Goal: Register for event/course

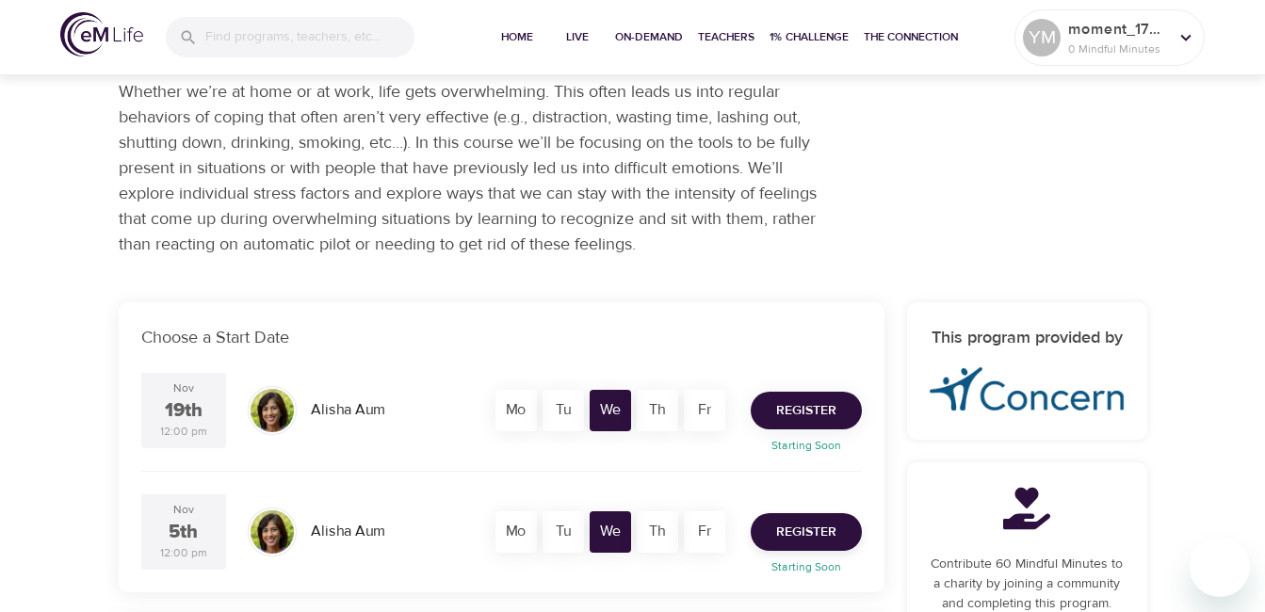
scroll to position [204, 0]
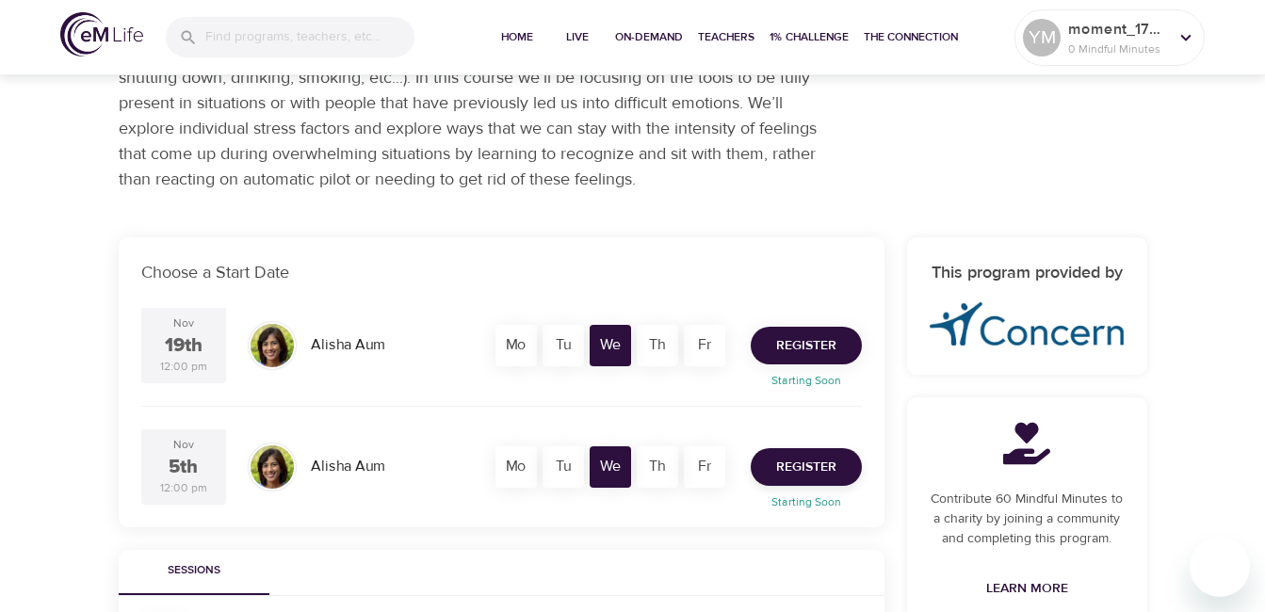
click at [794, 334] on span "Register" at bounding box center [806, 346] width 60 height 24
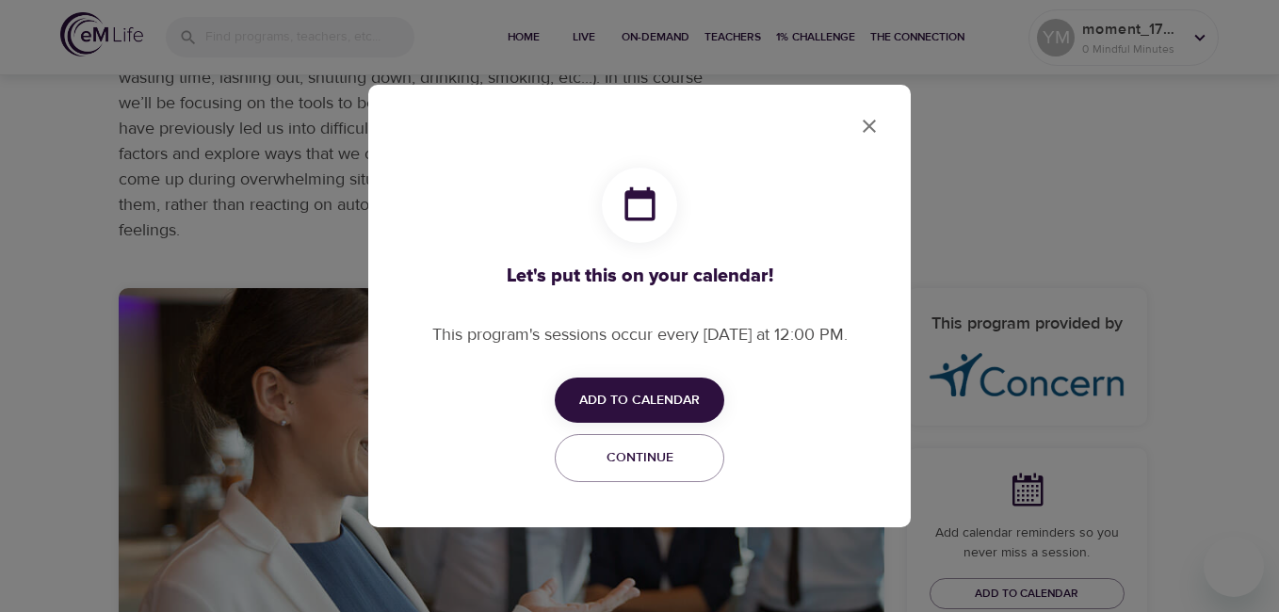
checkbox input "true"
click at [694, 397] on span "Add to Calendar" at bounding box center [639, 401] width 121 height 24
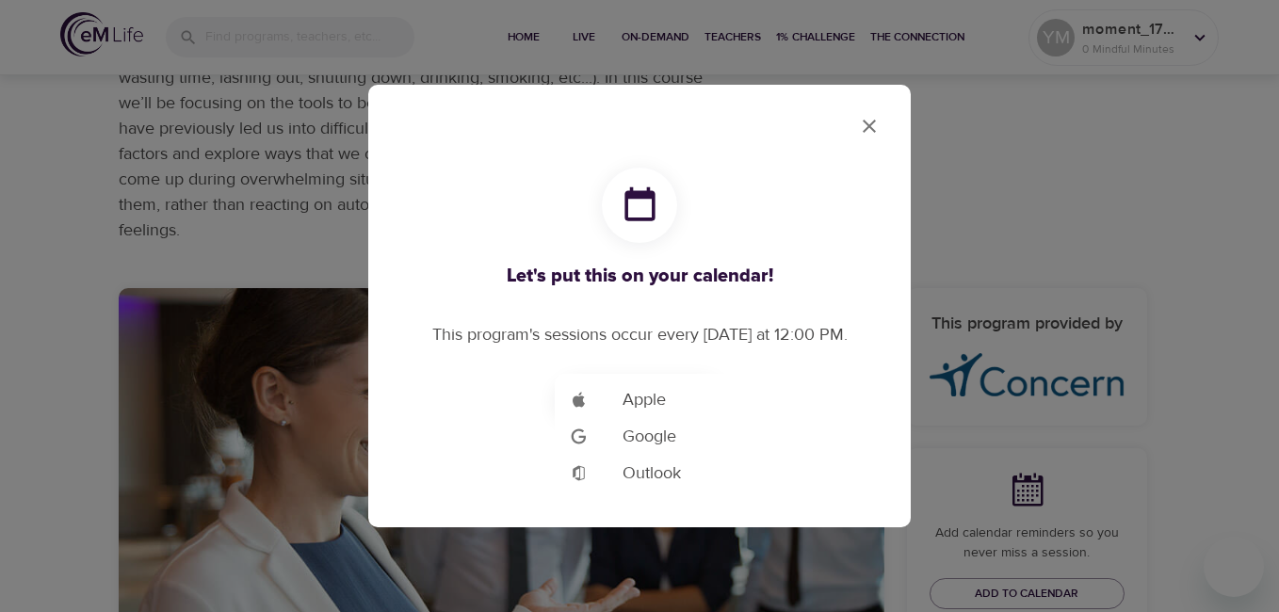
click at [662, 483] on span "Outlook" at bounding box center [652, 473] width 58 height 25
click at [298, 231] on div at bounding box center [639, 306] width 1279 height 612
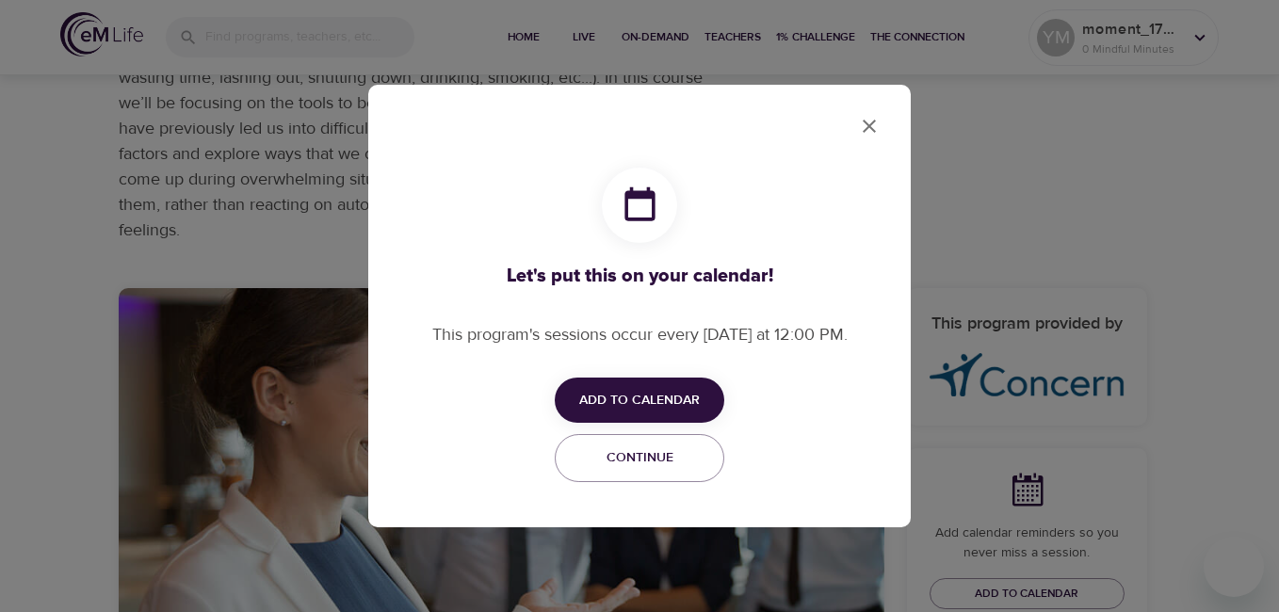
click at [881, 127] on button "close" at bounding box center [869, 126] width 45 height 45
click at [871, 129] on icon "close" at bounding box center [869, 126] width 13 height 13
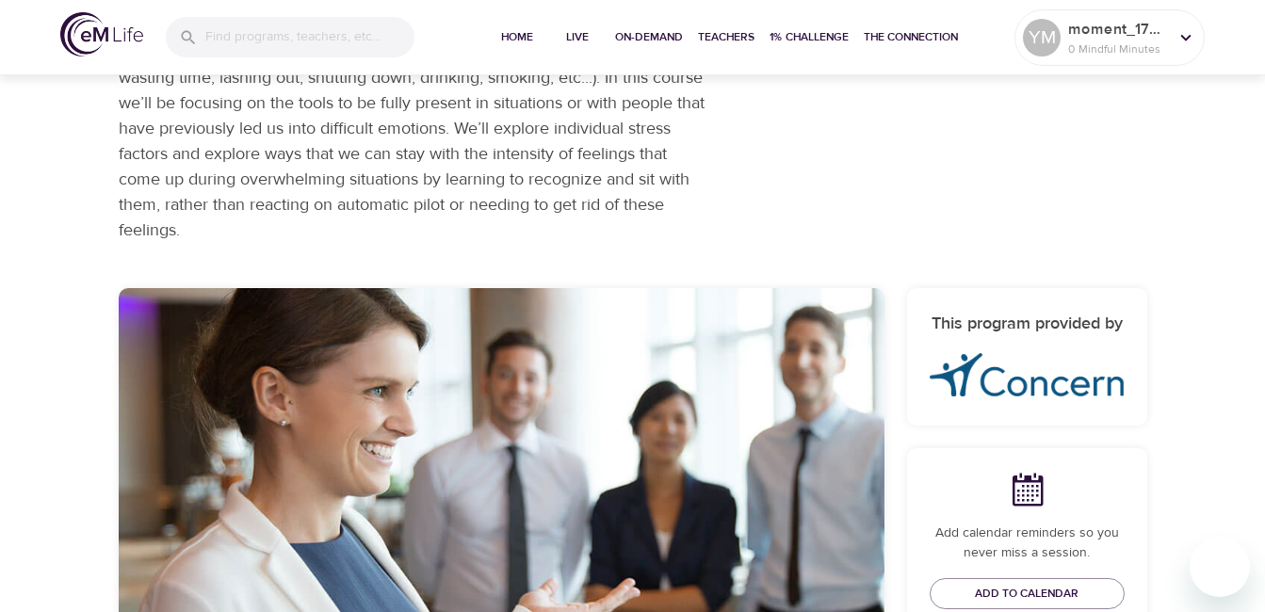
scroll to position [0, 0]
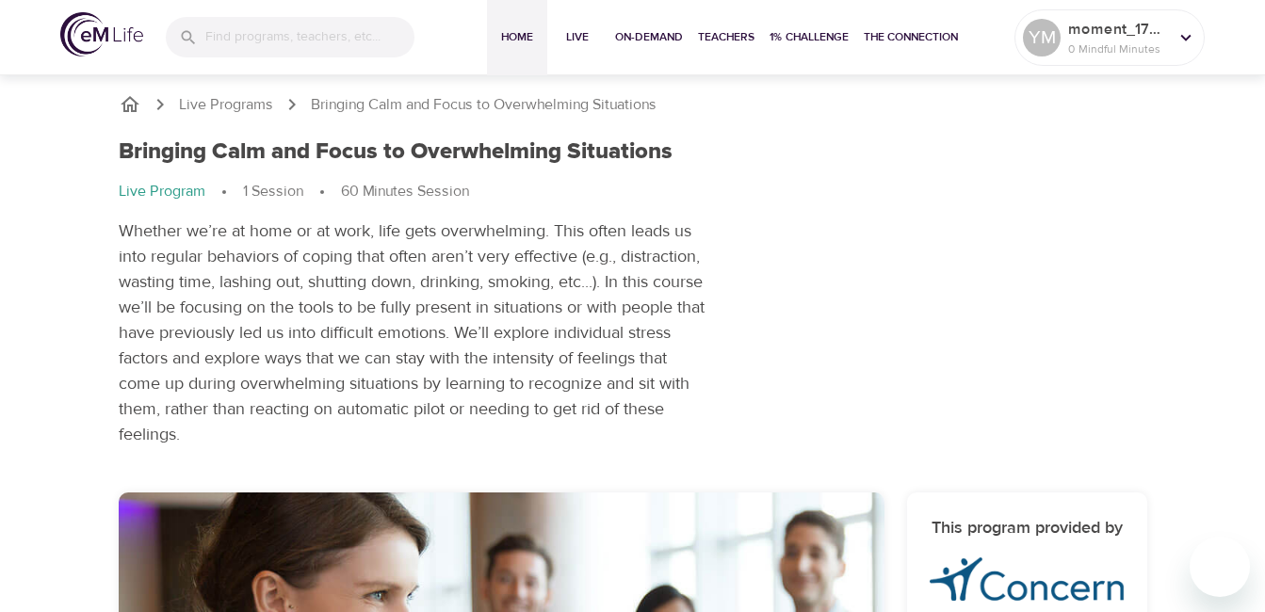
click at [522, 41] on span "Home" at bounding box center [517, 37] width 45 height 20
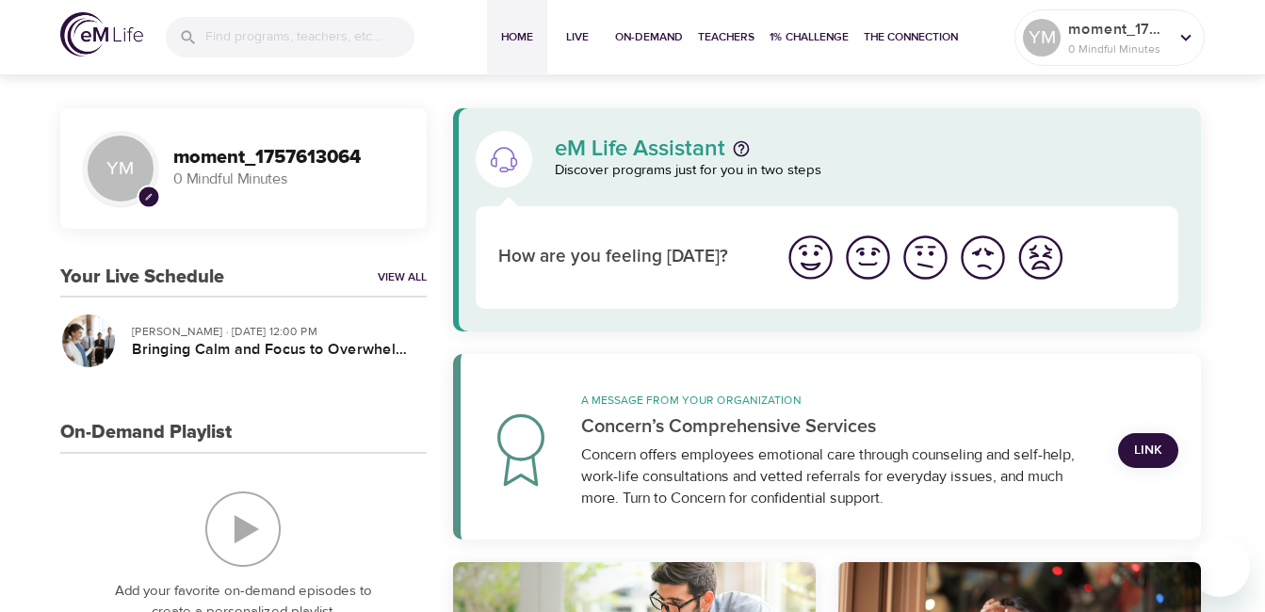
click at [806, 253] on img "I'm feeling great" at bounding box center [811, 258] width 52 height 52
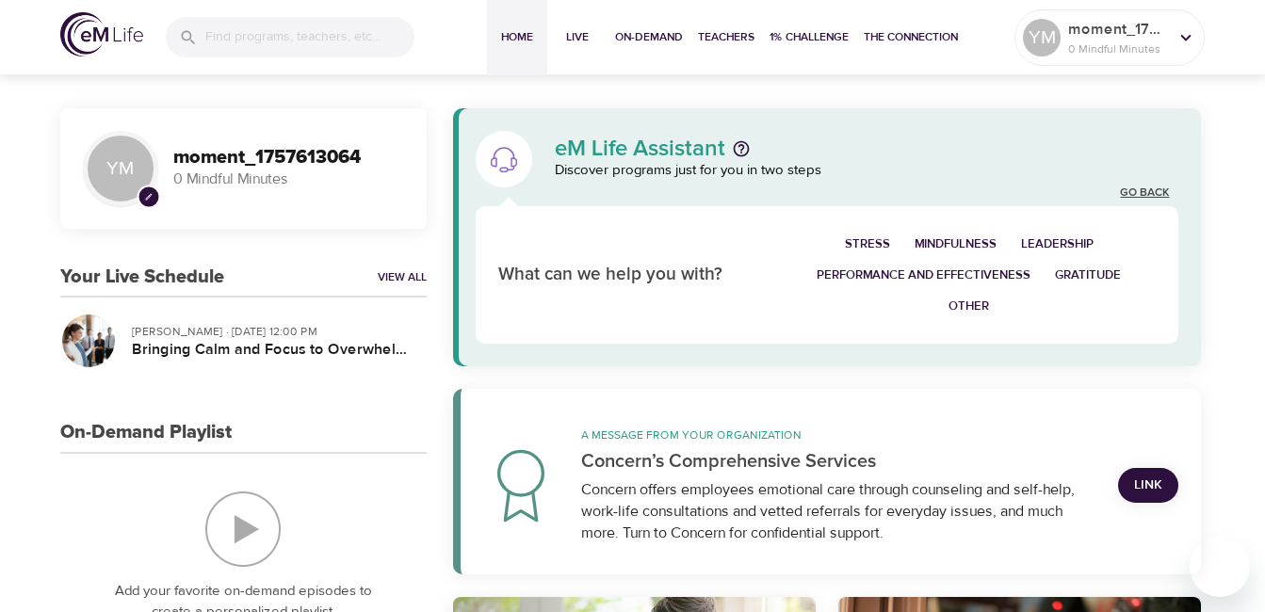
click at [1137, 190] on link "Go Back" at bounding box center [1144, 194] width 49 height 16
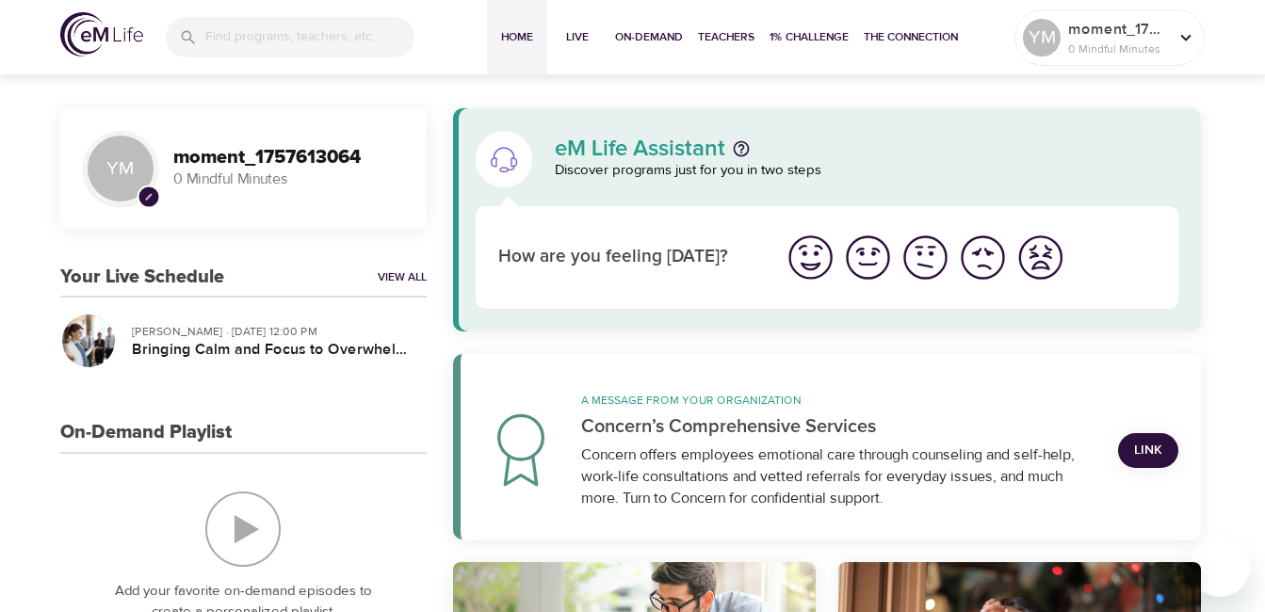
click at [976, 259] on img "I'm feeling bad" at bounding box center [983, 258] width 52 height 52
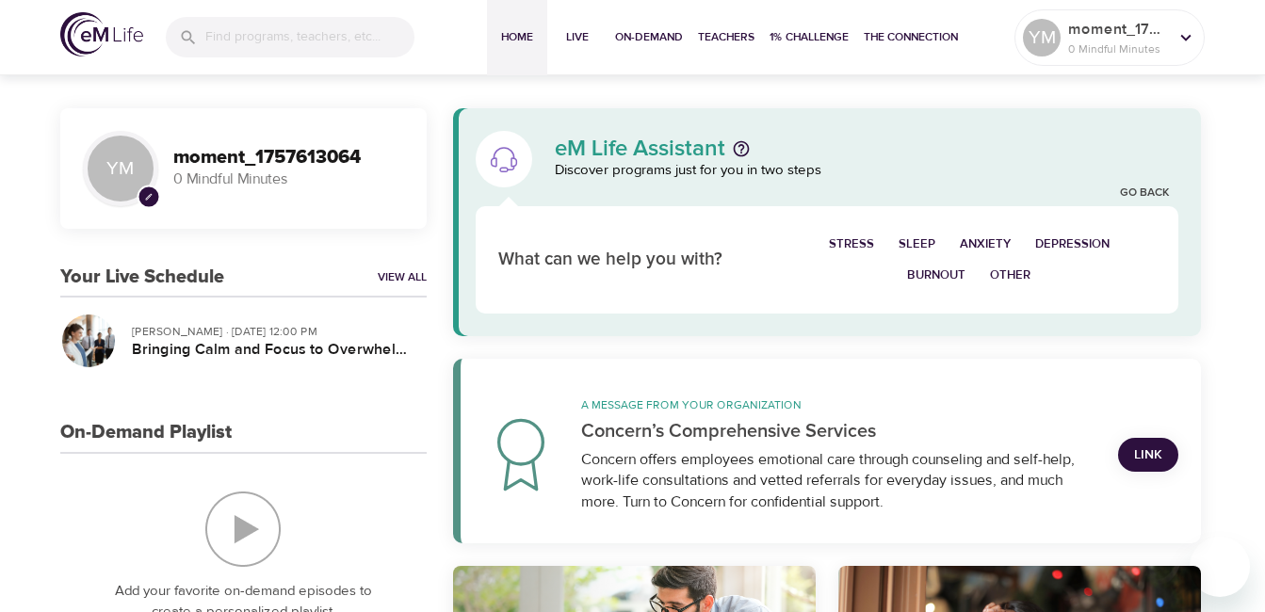
click at [1012, 274] on span "Other" at bounding box center [1010, 276] width 41 height 22
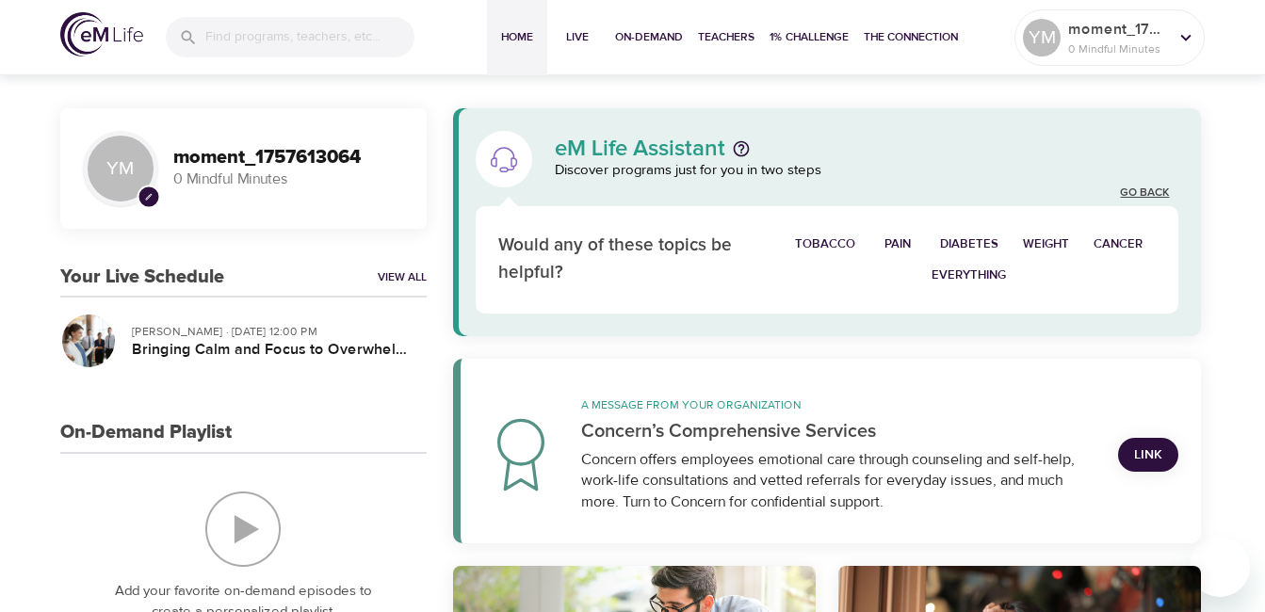
click at [1162, 196] on link "Go Back" at bounding box center [1144, 194] width 49 height 16
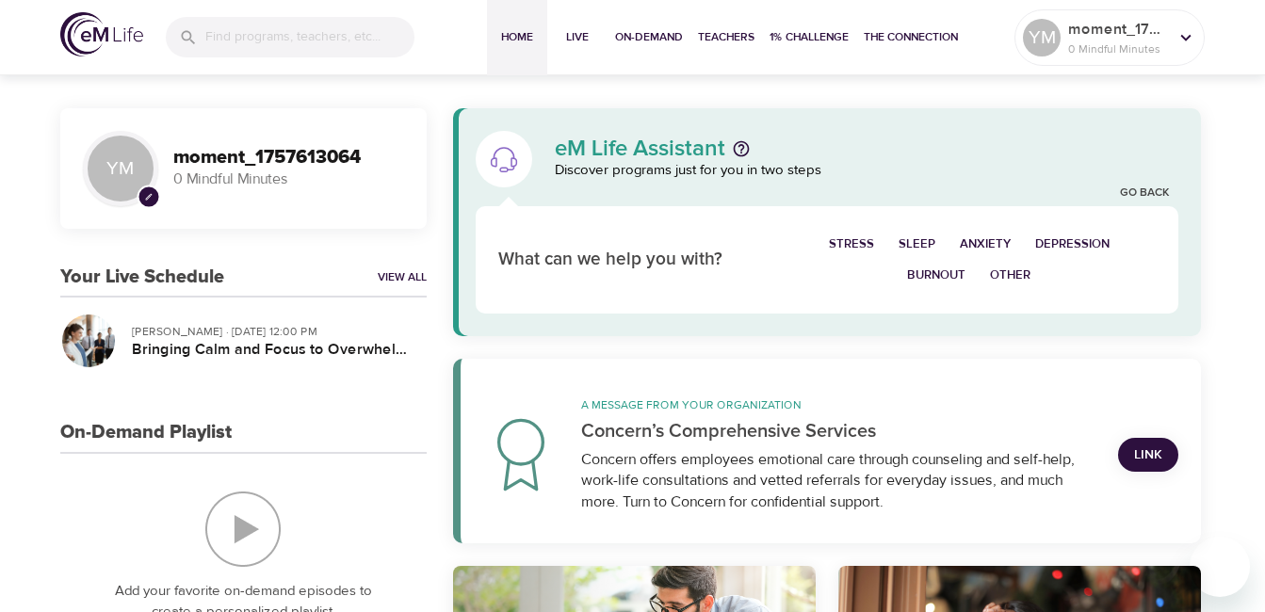
click at [853, 242] on span "Stress" at bounding box center [851, 245] width 45 height 22
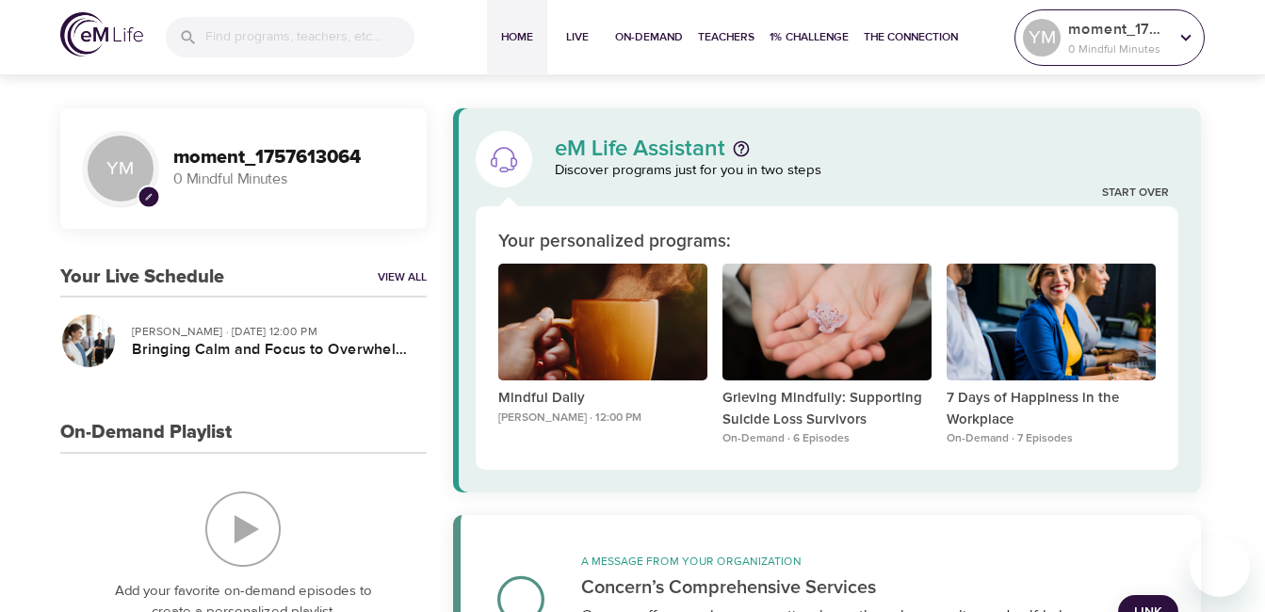
click at [1180, 35] on icon at bounding box center [1186, 37] width 21 height 21
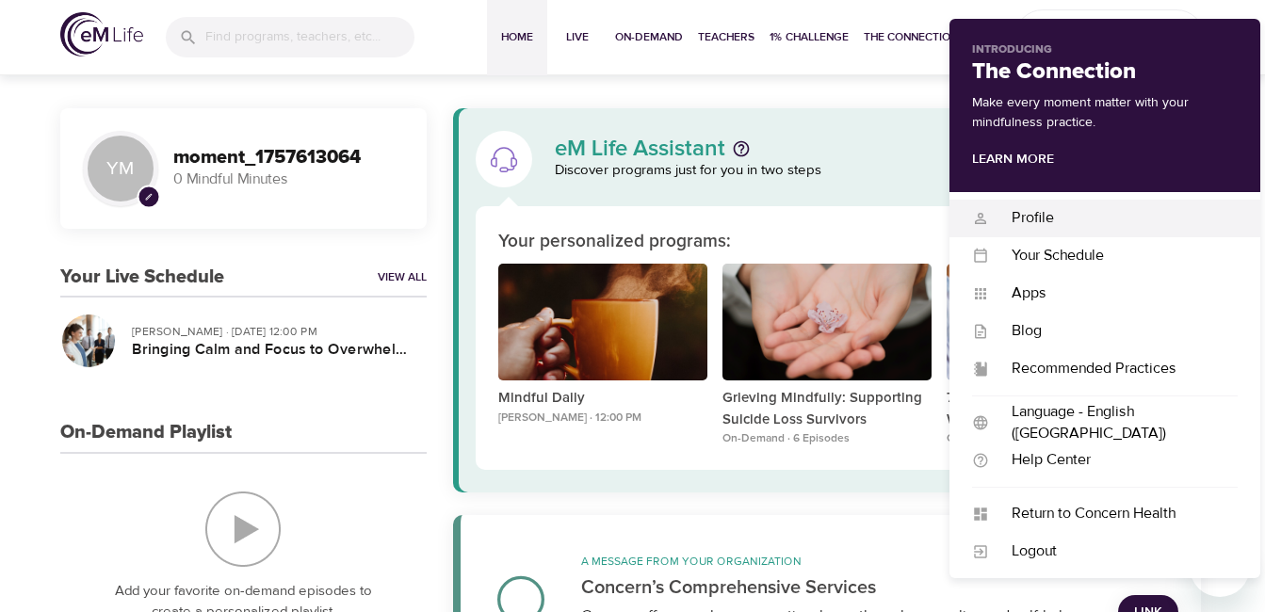
click at [1060, 213] on div "Profile" at bounding box center [1113, 218] width 249 height 22
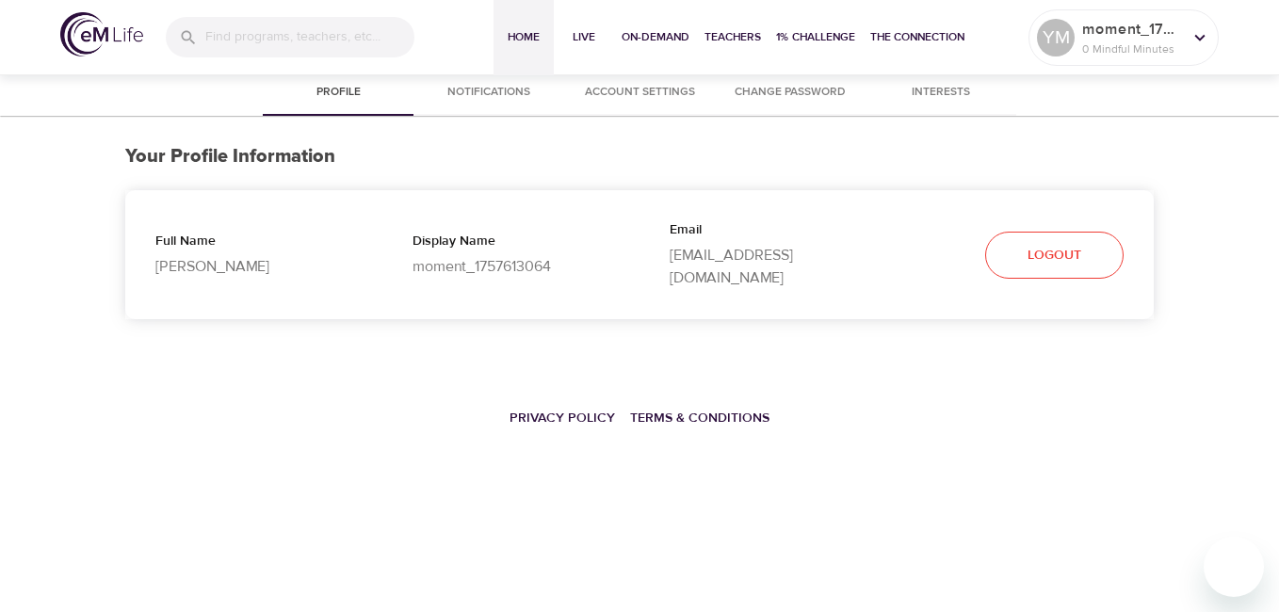
click at [518, 33] on span "Home" at bounding box center [523, 37] width 45 height 20
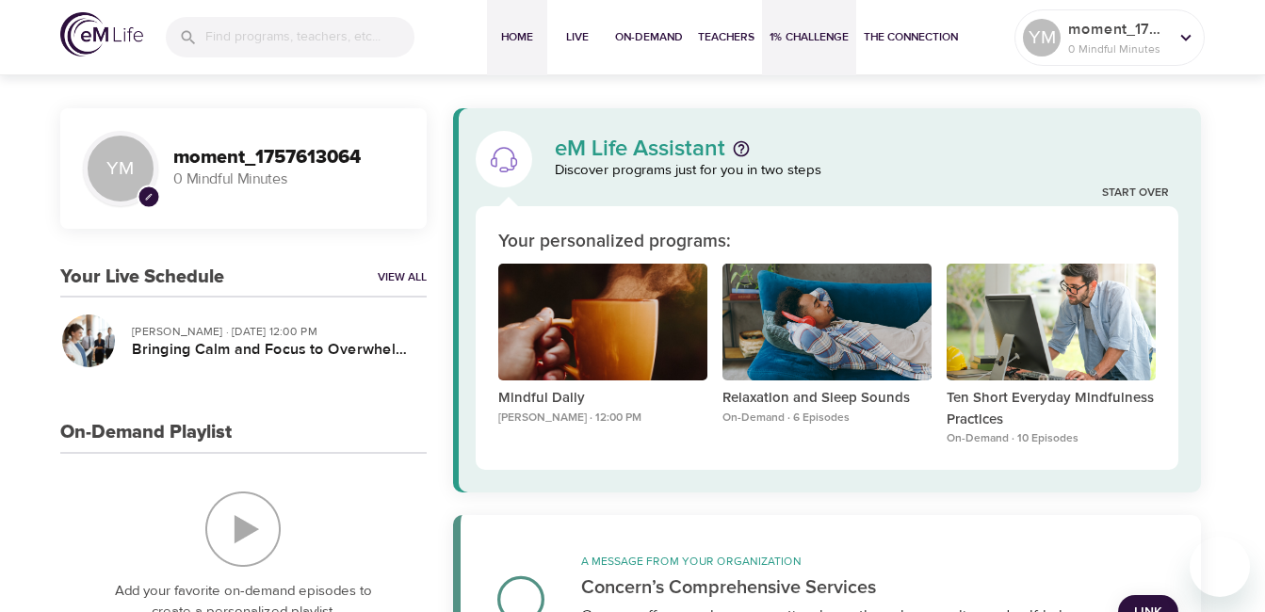
click at [792, 36] on span "1% Challenge" at bounding box center [809, 37] width 79 height 20
